Goal: Task Accomplishment & Management: Use online tool/utility

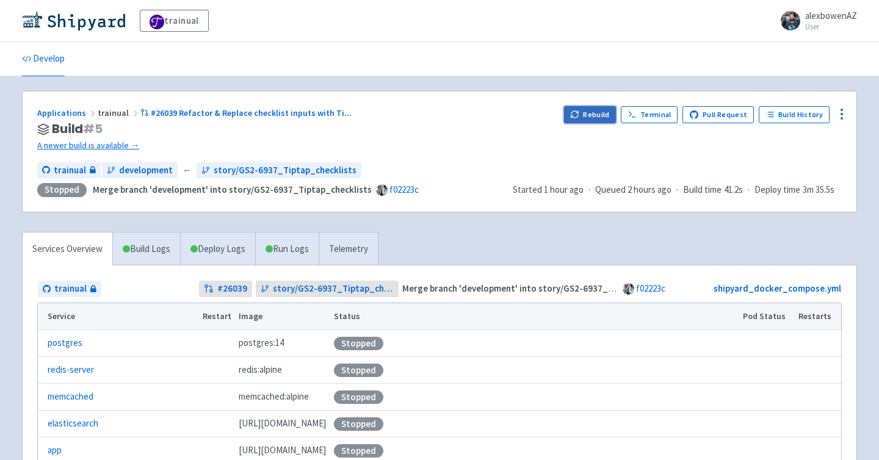
click at [596, 116] on button "Rebuild" at bounding box center [590, 114] width 52 height 17
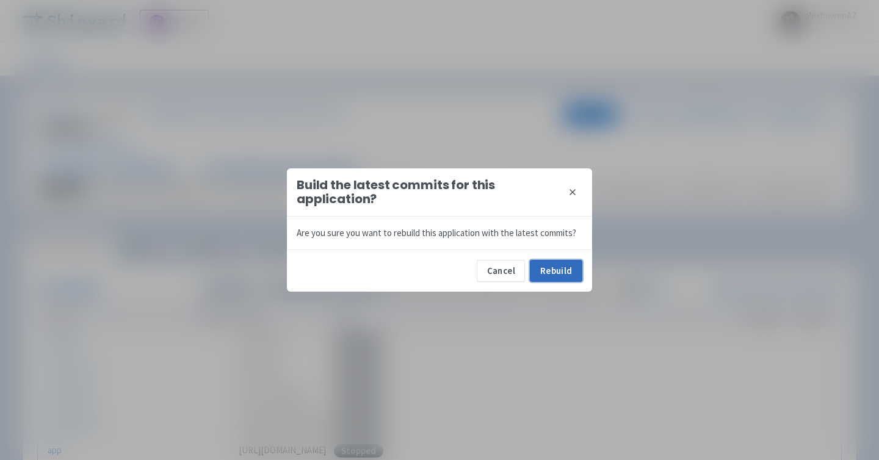
click at [560, 273] on button "Rebuild" at bounding box center [556, 271] width 52 height 22
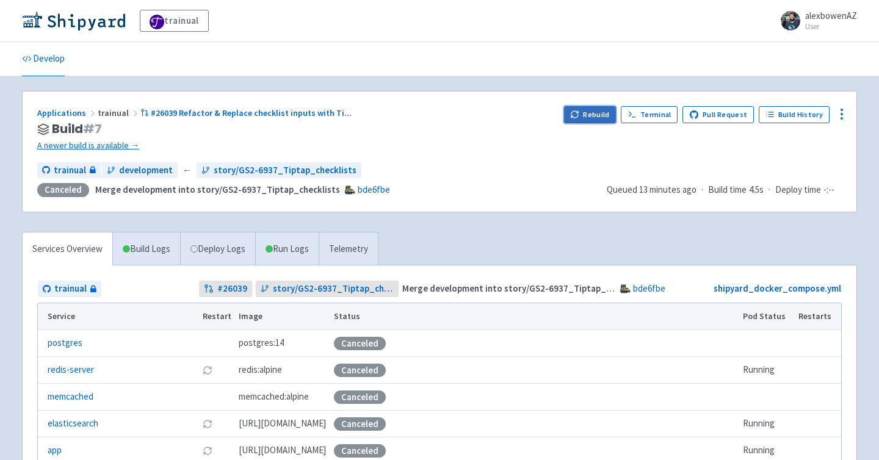
click at [586, 110] on button "Rebuild" at bounding box center [590, 114] width 52 height 17
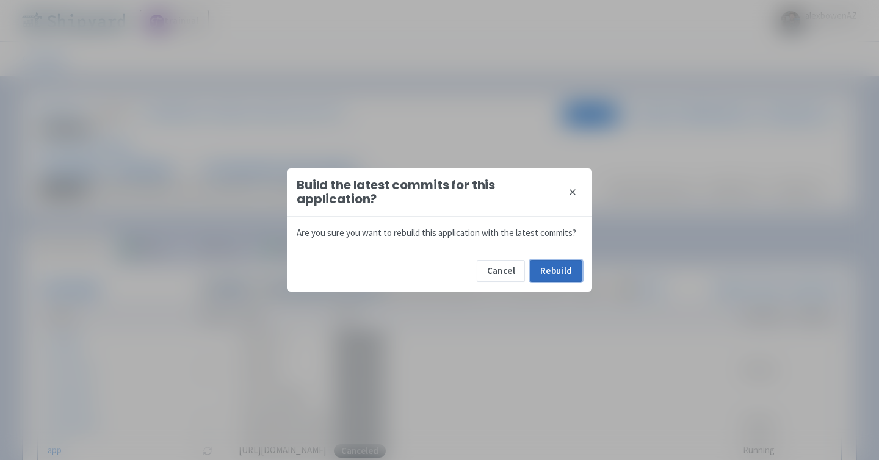
click at [547, 265] on button "Rebuild" at bounding box center [556, 271] width 52 height 22
